Goal: Information Seeking & Learning: Compare options

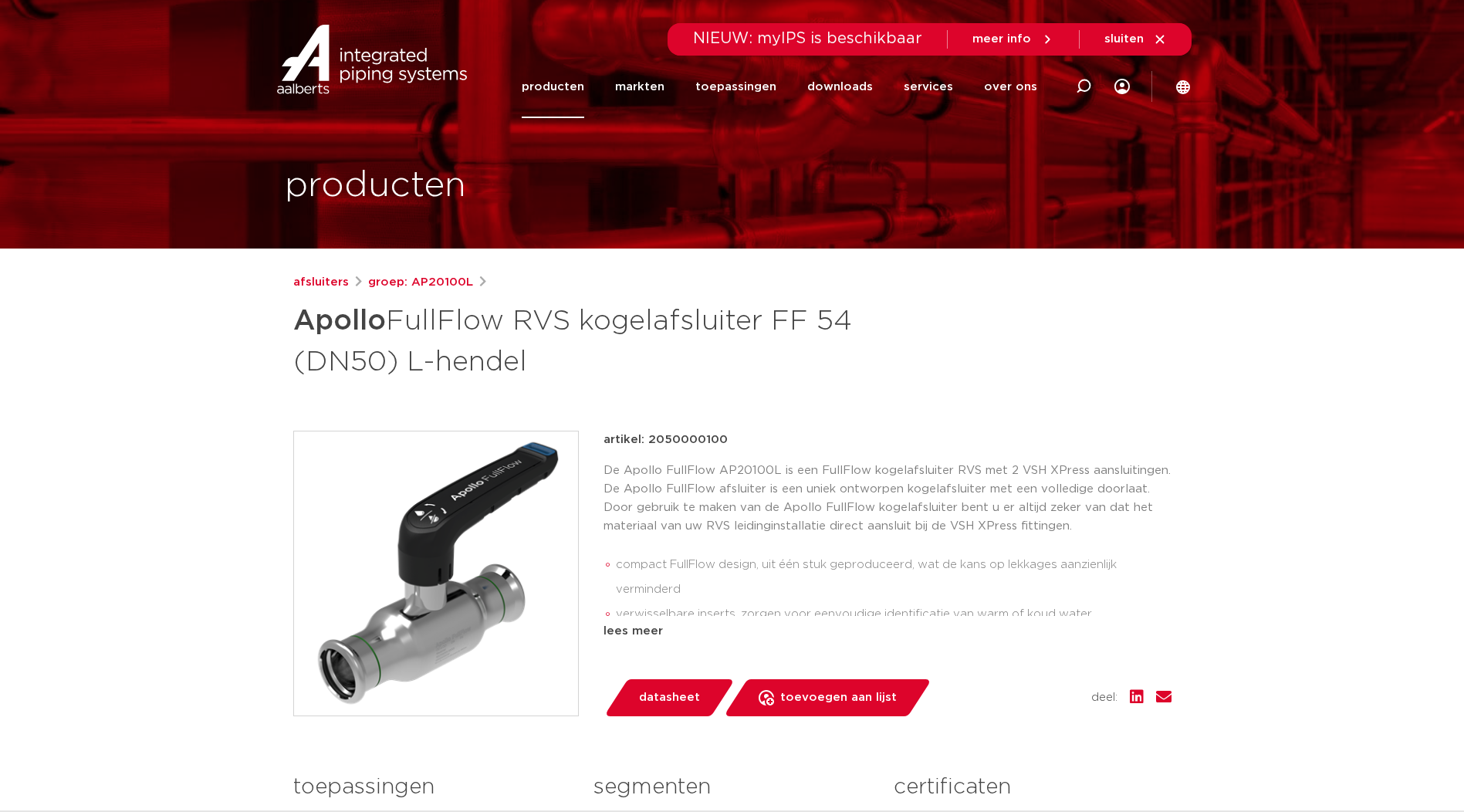
click at [321, 334] on strong "Apollo" at bounding box center [339, 322] width 92 height 28
drag, startPoint x: 295, startPoint y: 324, endPoint x: 542, endPoint y: 359, distance: 249.5
click at [542, 359] on h1 "Apollo FullFlow RVS kogelafsluiter FF 54 (DN50) L-hendel" at bounding box center [583, 339] width 580 height 83
copy h1 "Apollo FullFlow RVS kogelafsluiter FF 54 (DN50) L-hendel"
drag, startPoint x: 529, startPoint y: 366, endPoint x: 297, endPoint y: 319, distance: 236.7
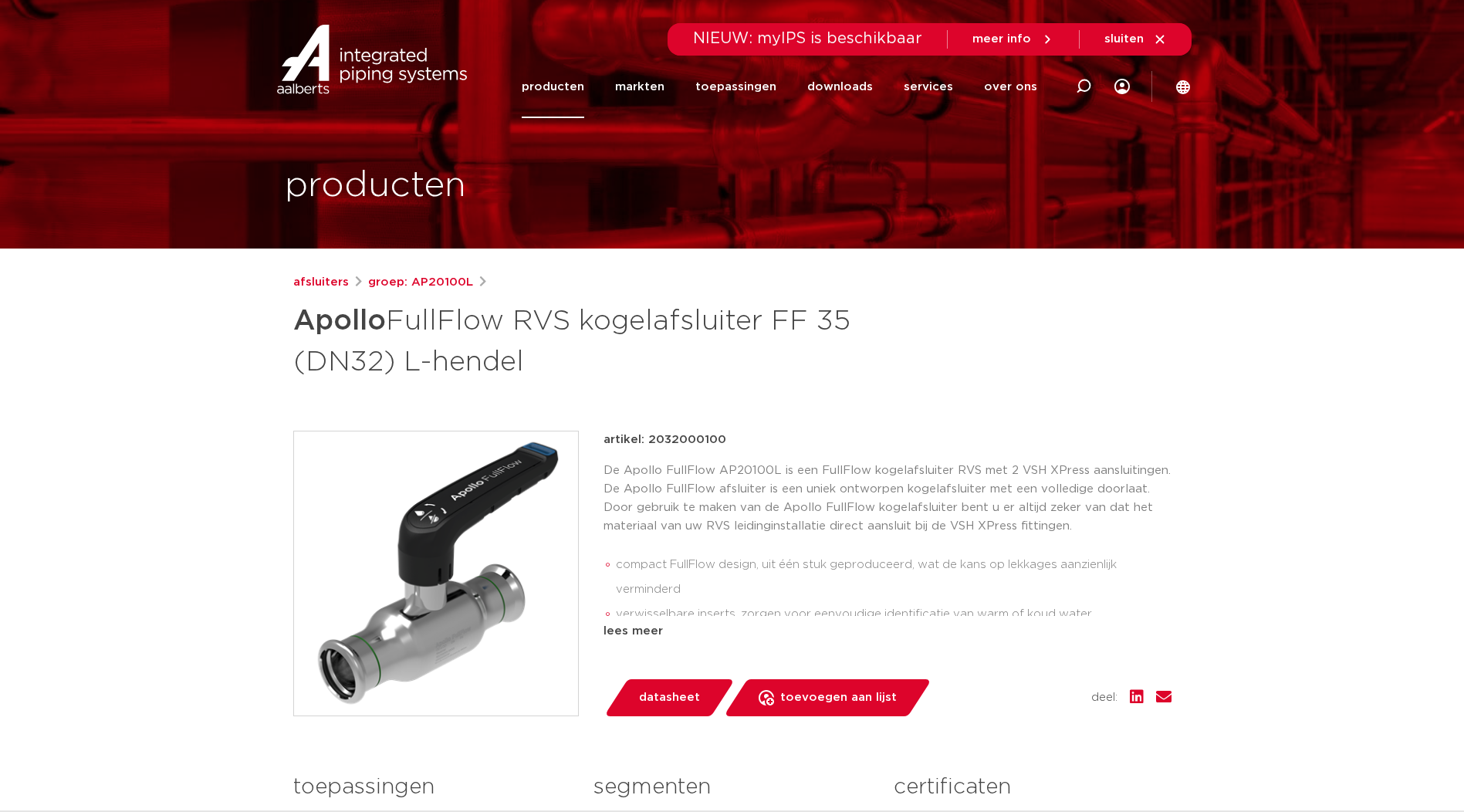
click at [297, 319] on h1 "Apollo FullFlow RVS kogelafsluiter FF 35 (DN32) L-hendel" at bounding box center [583, 339] width 580 height 83
drag, startPoint x: 297, startPoint y: 319, endPoint x: 315, endPoint y: 324, distance: 18.7
